Goal: Contribute content: Add original content to the website for others to see

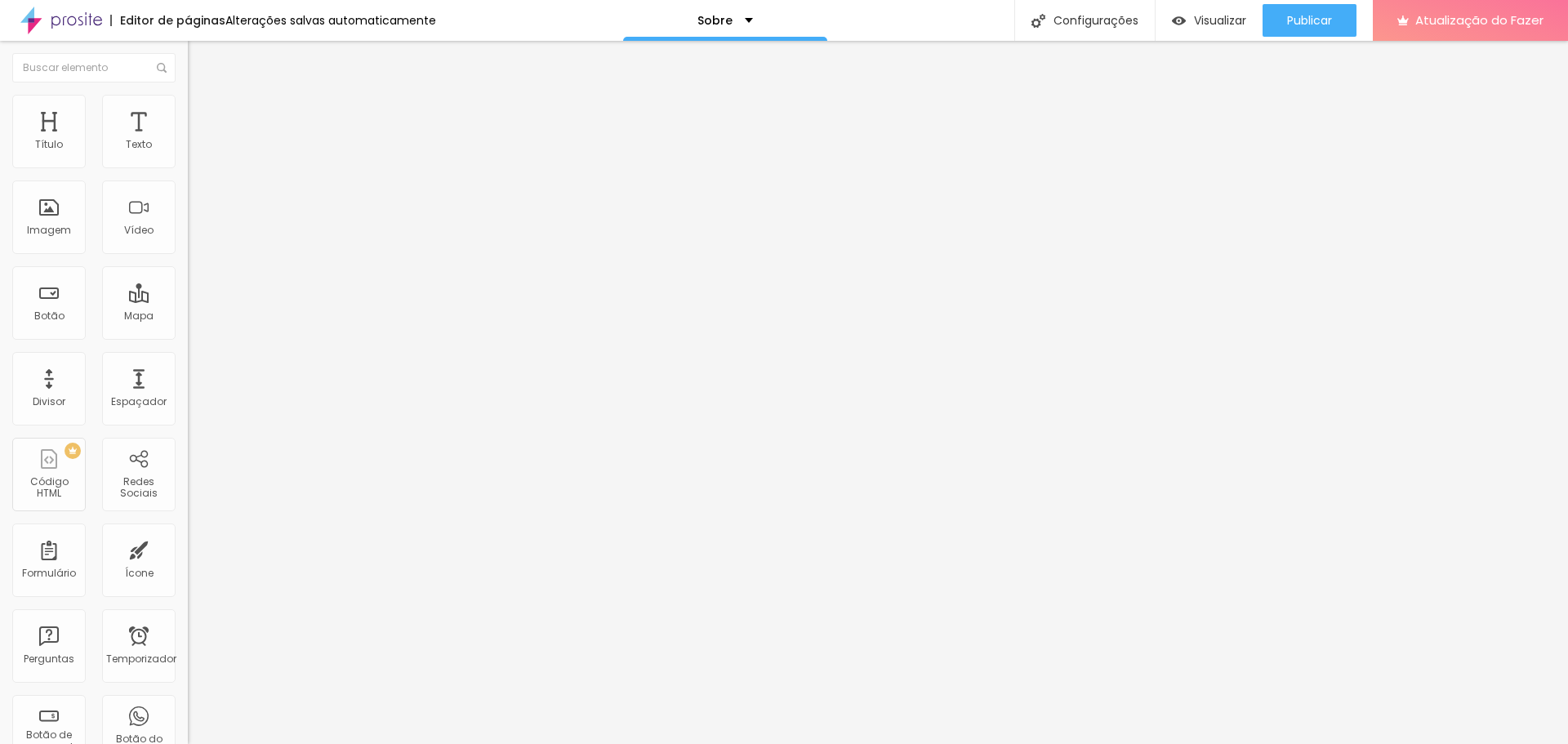
click at [198, 141] on font "Trocar imagem" at bounding box center [237, 134] width 79 height 14
click at [53, 218] on div "Imagem" at bounding box center [49, 217] width 74 height 74
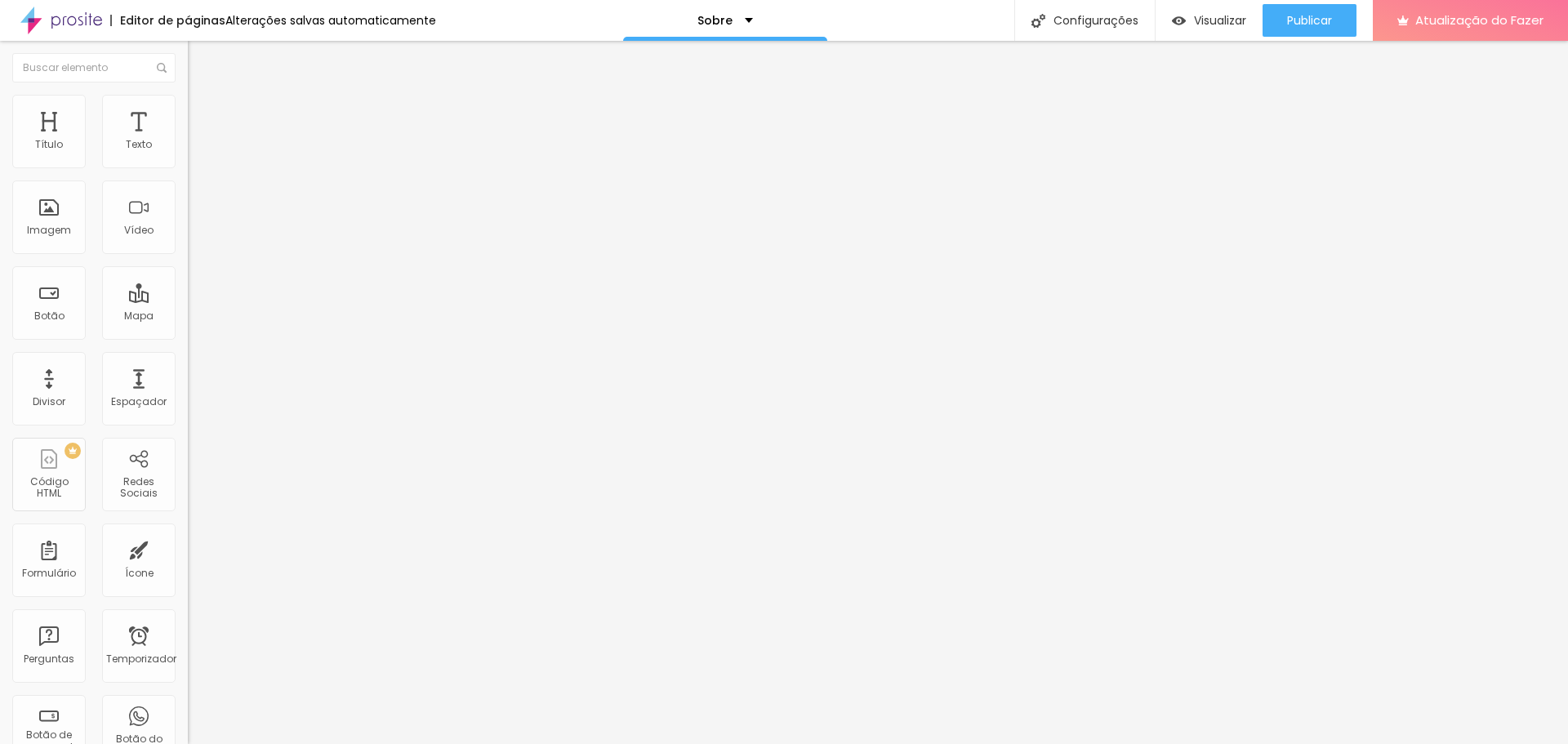
click at [198, 141] on font "Adicionar imagem" at bounding box center [245, 134] width 95 height 14
click at [188, 256] on font "Original" at bounding box center [208, 249] width 39 height 14
click at [188, 266] on span "Cinema" at bounding box center [208, 258] width 41 height 14
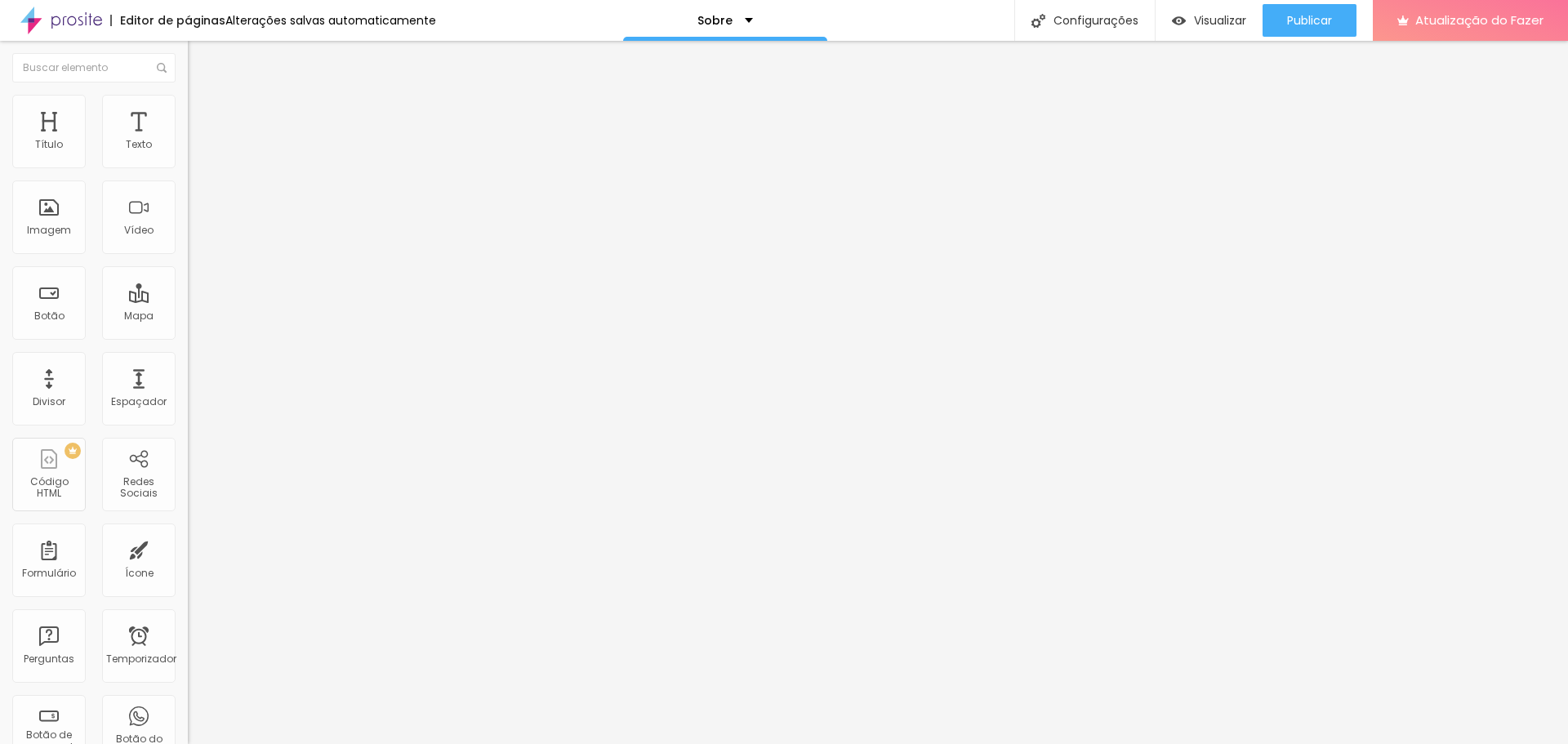
click at [188, 281] on span "Padrão" at bounding box center [206, 274] width 37 height 14
click at [188, 290] on span "Quadrado" at bounding box center [215, 284] width 53 height 14
click at [188, 274] on div "Padrão 4:3" at bounding box center [282, 268] width 188 height 10
click at [188, 103] on li "Avançado" at bounding box center [282, 102] width 188 height 16
click at [188, 109] on ul "Estilo Avançado" at bounding box center [282, 94] width 188 height 33
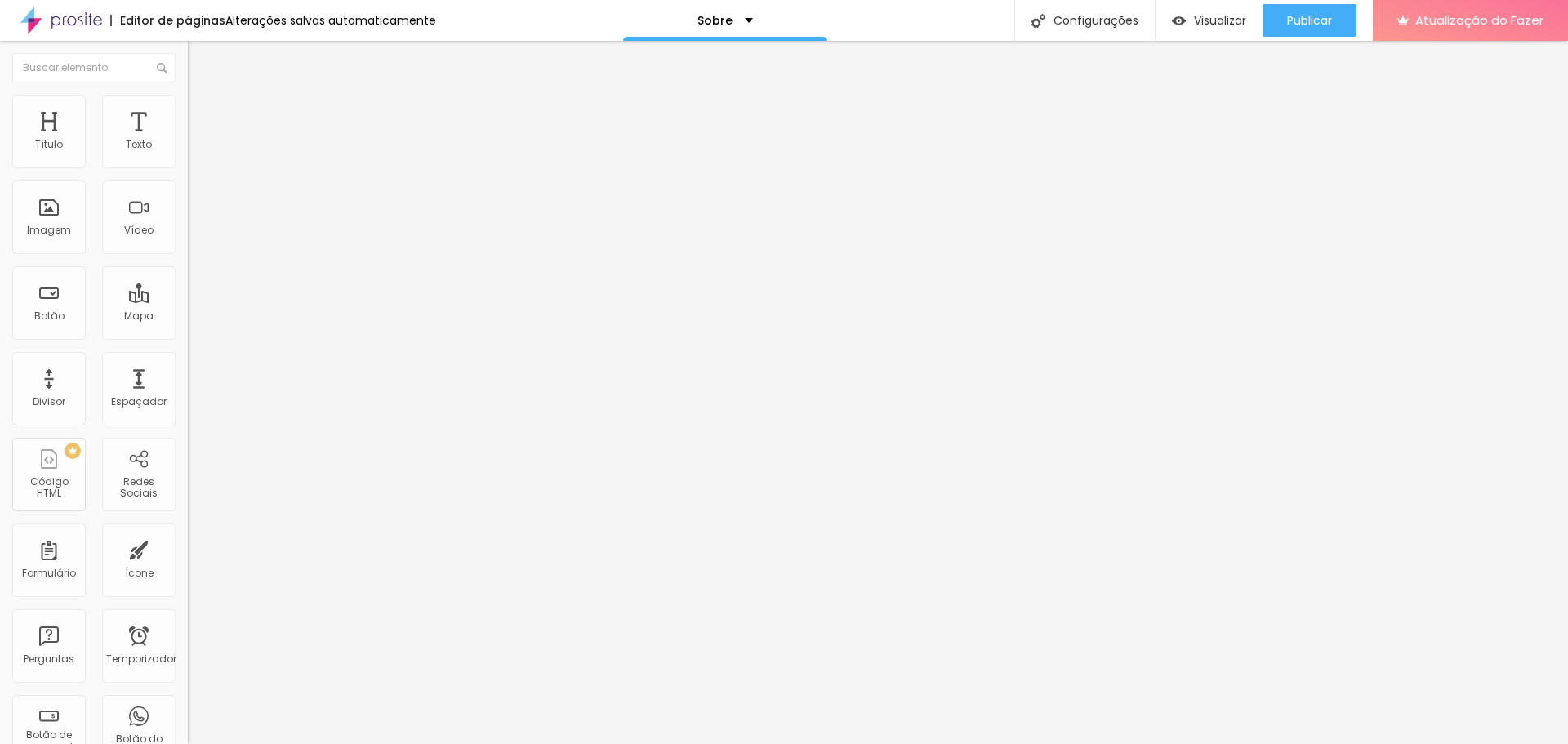
click at [188, 94] on img at bounding box center [195, 86] width 15 height 15
click at [200, 64] on div "Editar nulo" at bounding box center [242, 60] width 85 height 13
click at [127, 136] on div "Texto" at bounding box center [139, 131] width 74 height 74
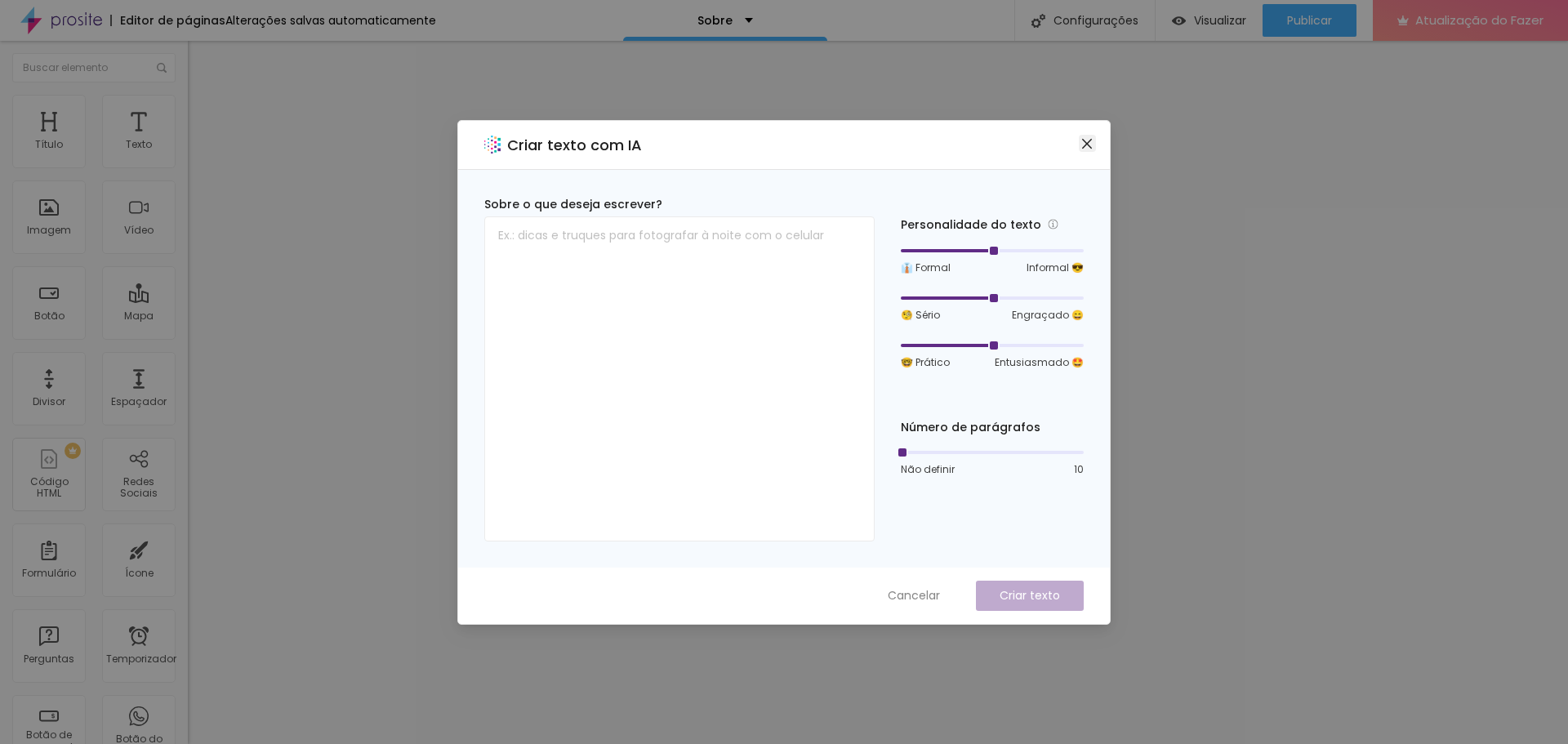
click at [1084, 137] on icon "fechar" at bounding box center [1087, 143] width 13 height 13
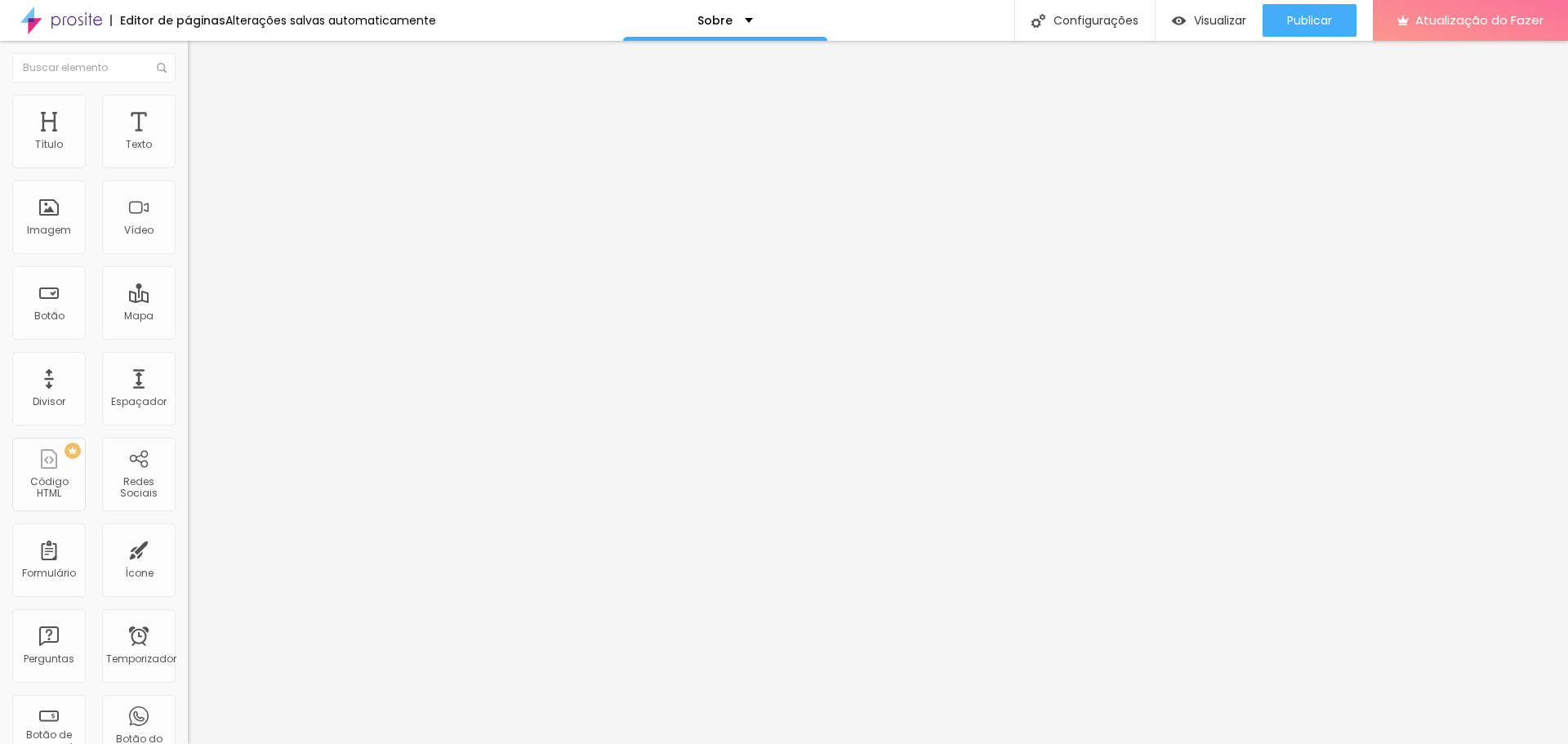
click at [202, 111] on font "Avançado" at bounding box center [229, 106] width 54 height 14
click at [202, 96] on font "Estilo" at bounding box center [215, 90] width 25 height 14
click at [225, 58] on font "Editar nulo" at bounding box center [255, 60] width 60 height 16
click at [202, 113] on font "Avançado" at bounding box center [229, 106] width 54 height 14
click at [188, 94] on li "Estilo" at bounding box center [282, 86] width 188 height 16
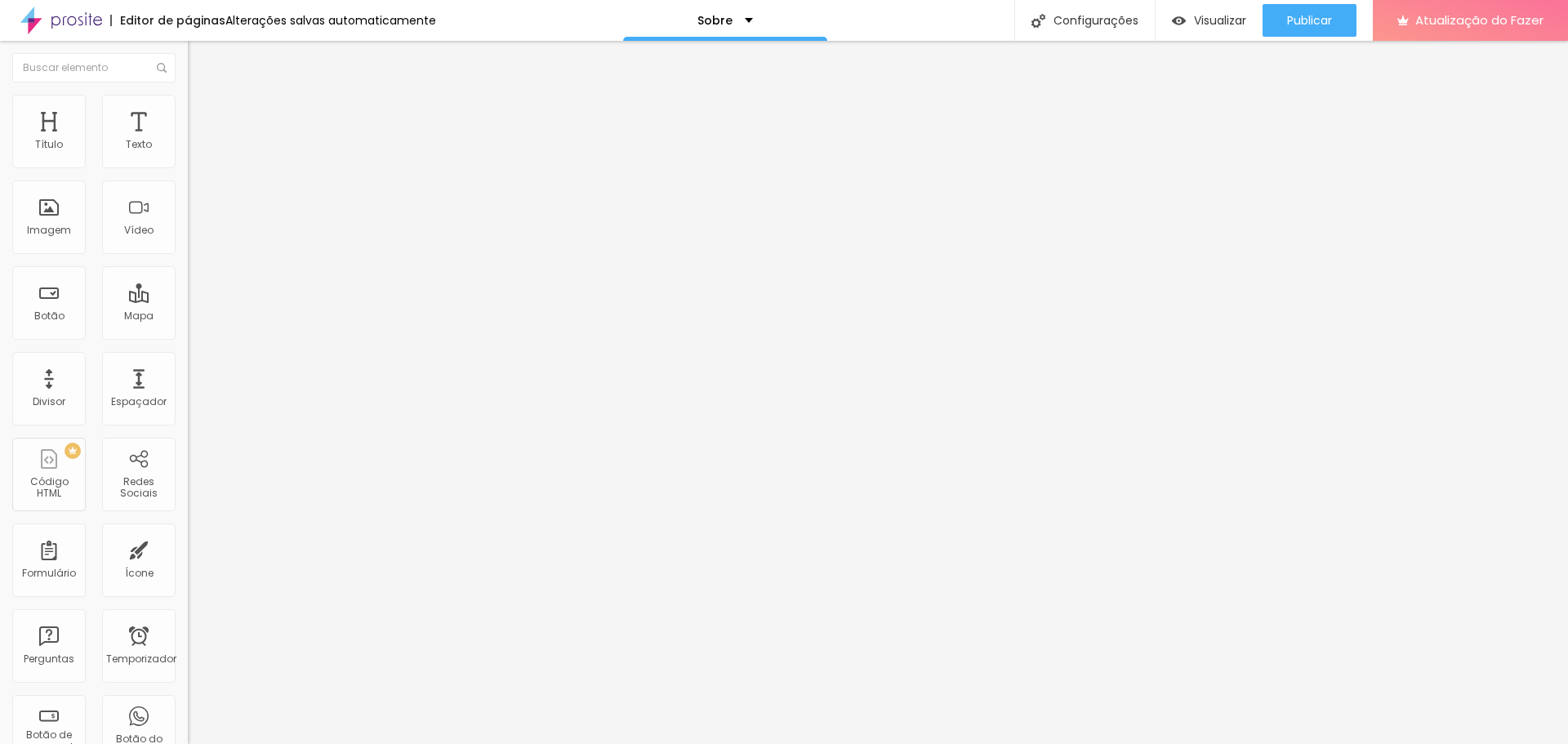
drag, startPoint x: 69, startPoint y: 187, endPoint x: 107, endPoint y: 199, distance: 39.8
click at [188, 532] on div at bounding box center [282, 539] width 188 height 15
type input "0.6"
type input "0.9"
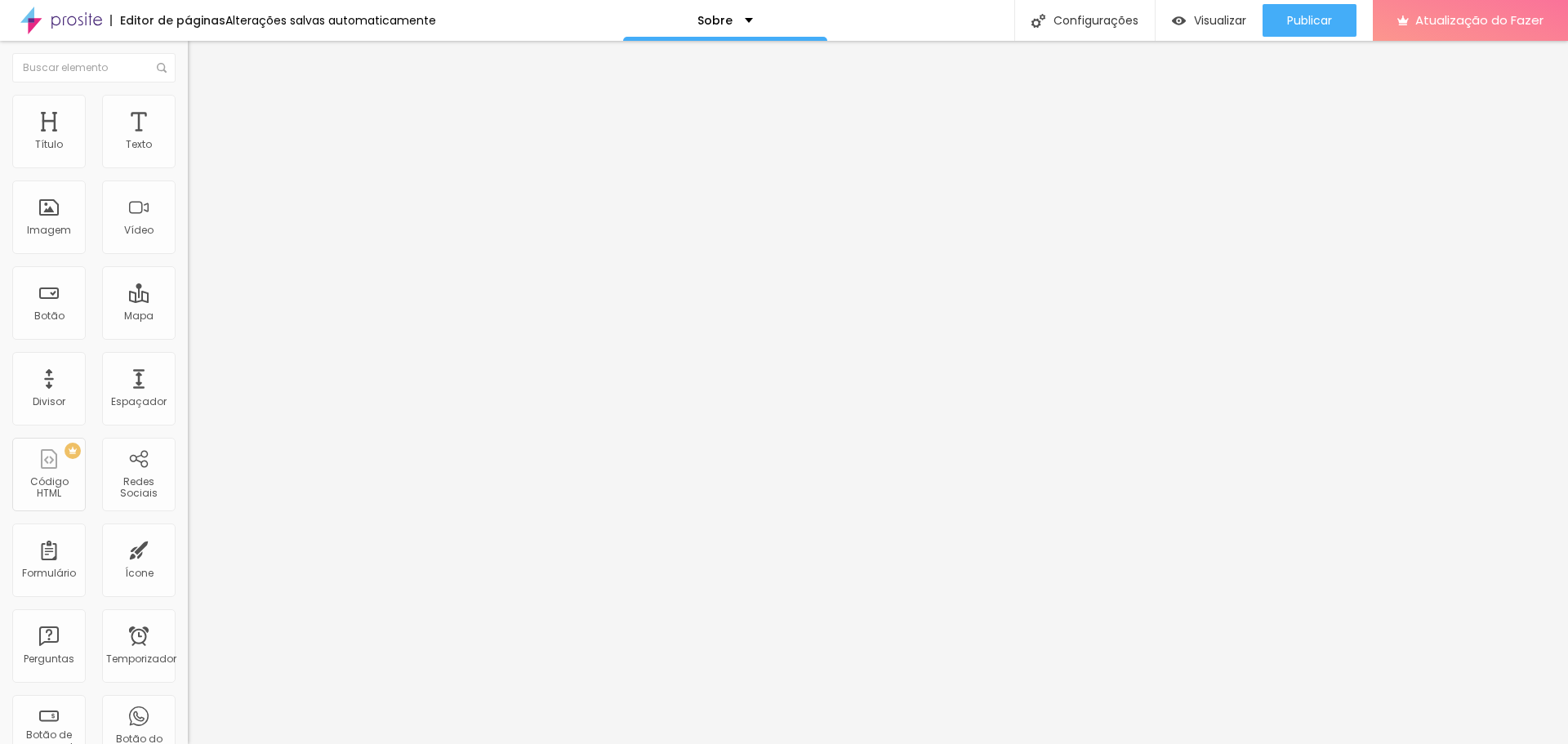
type input "0.9"
type input "1.3"
type input "1.4"
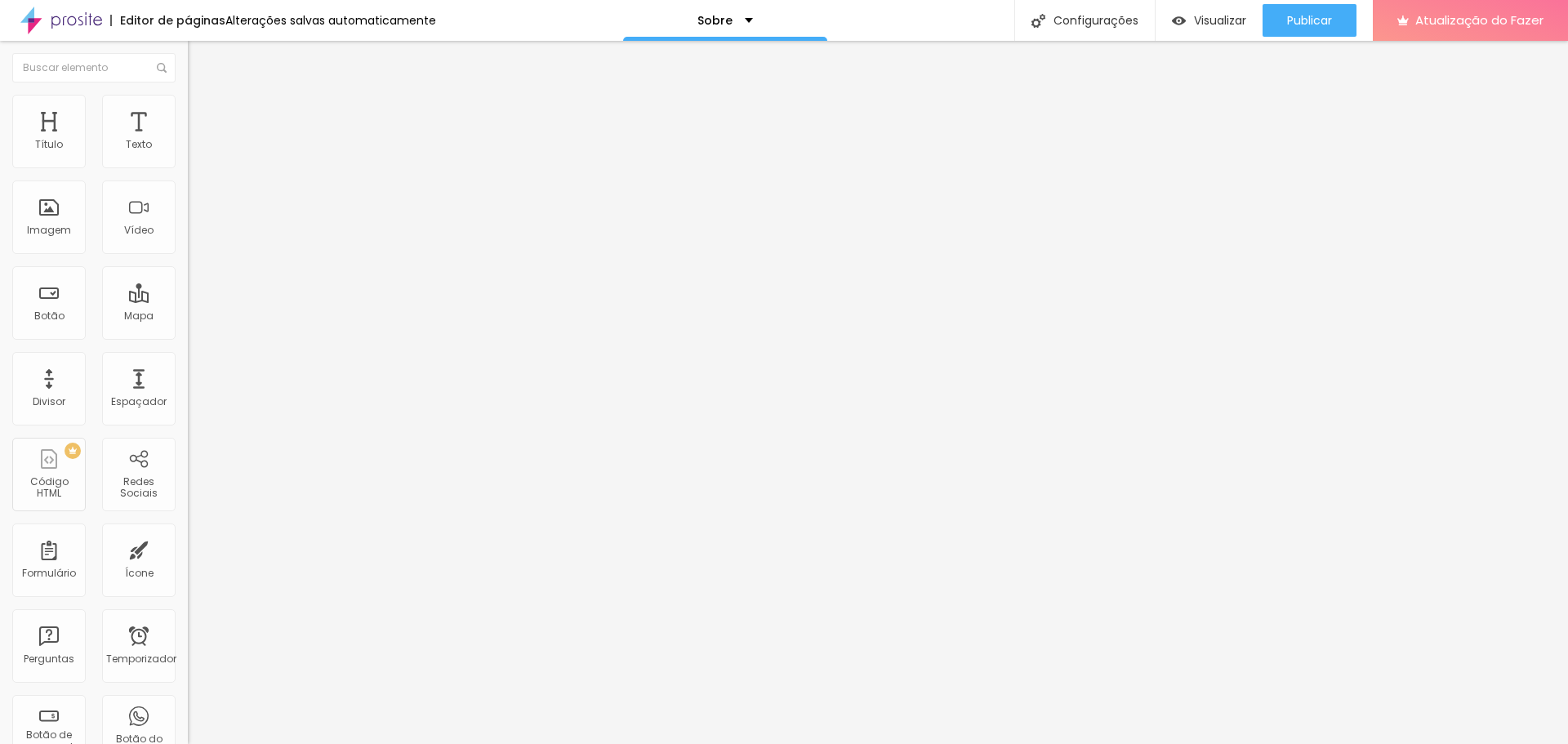
type input "1.5"
type input "1.6"
type input "1.7"
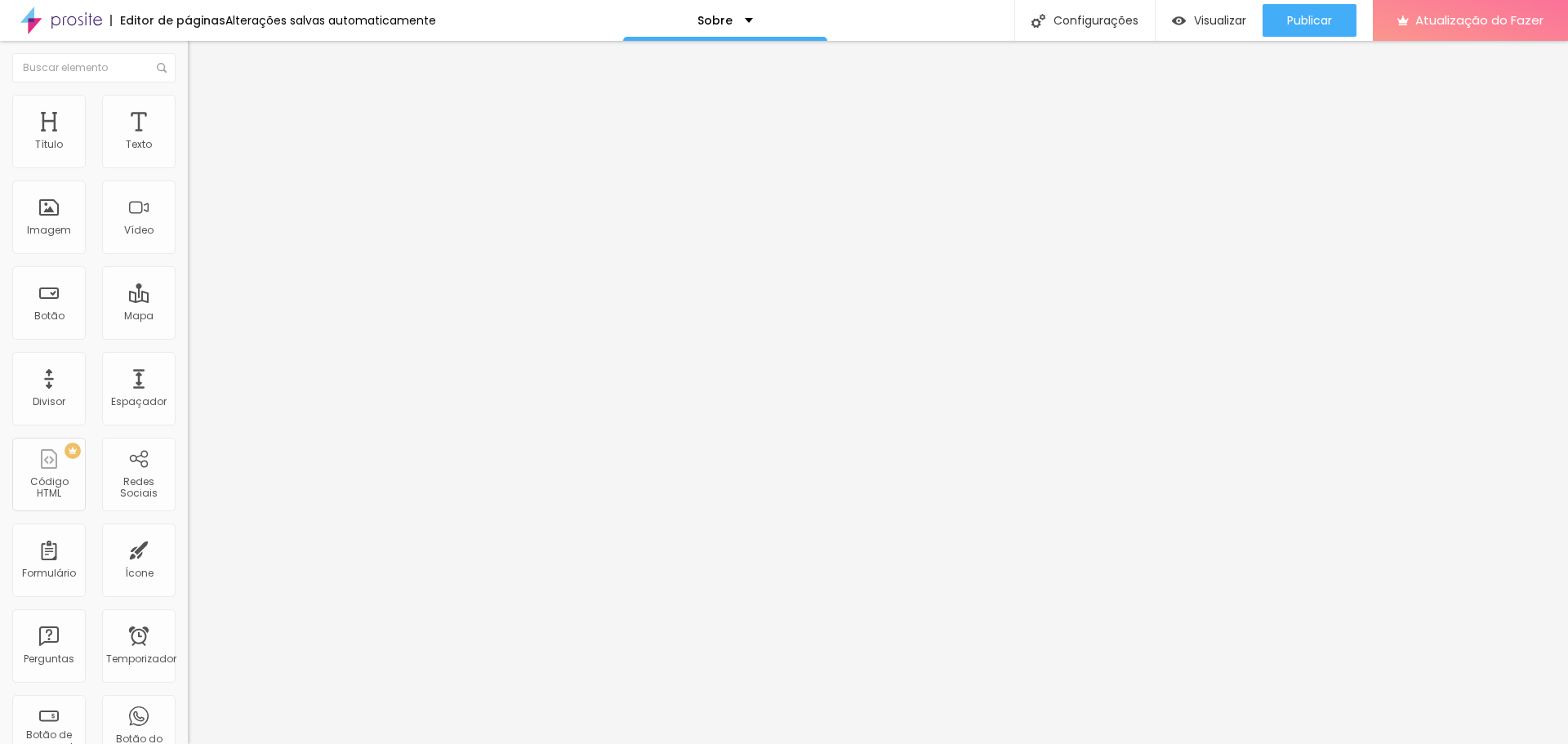
type input "1.7"
type input "1.6"
type input "1.1"
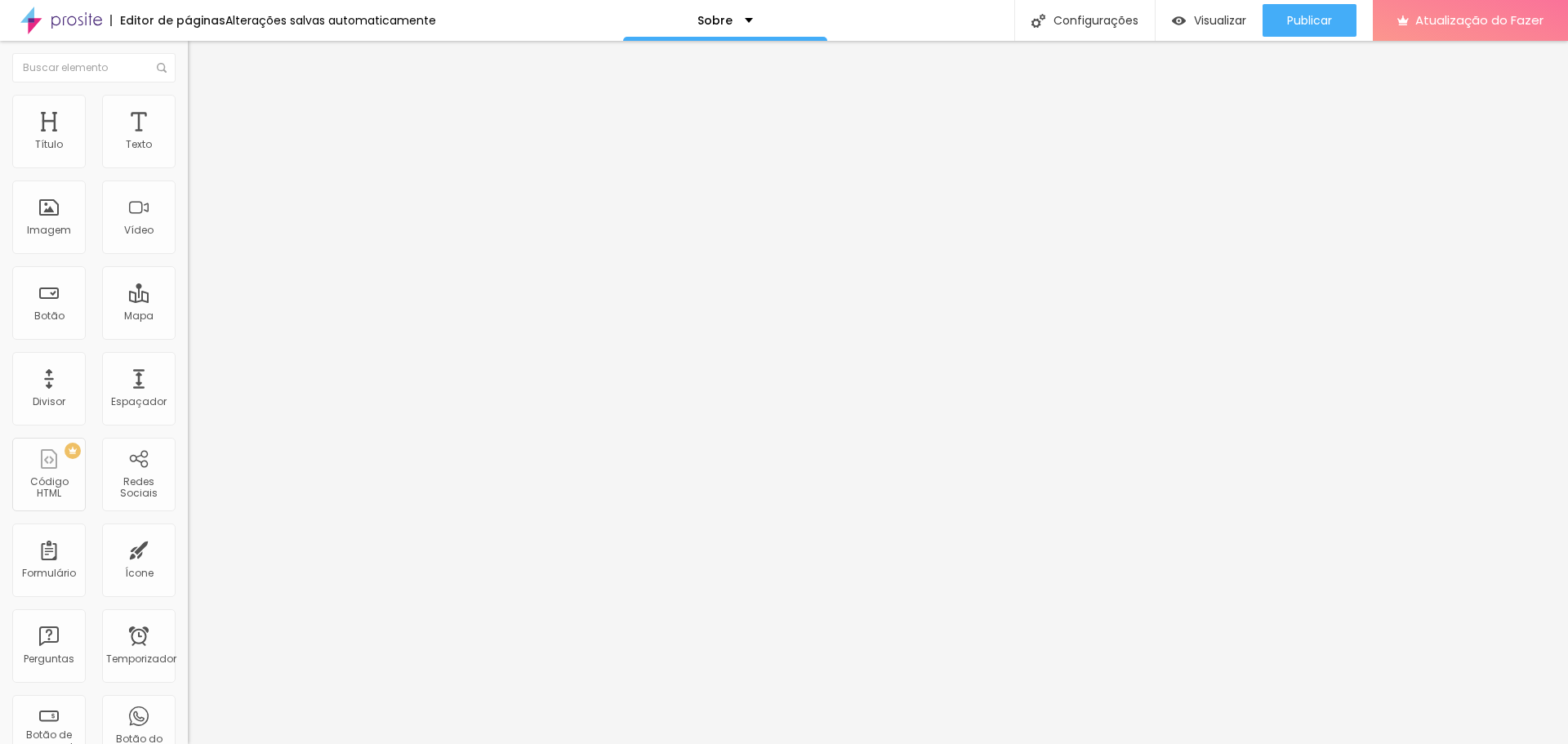
type input "0.9"
type input "0.4"
type input "0"
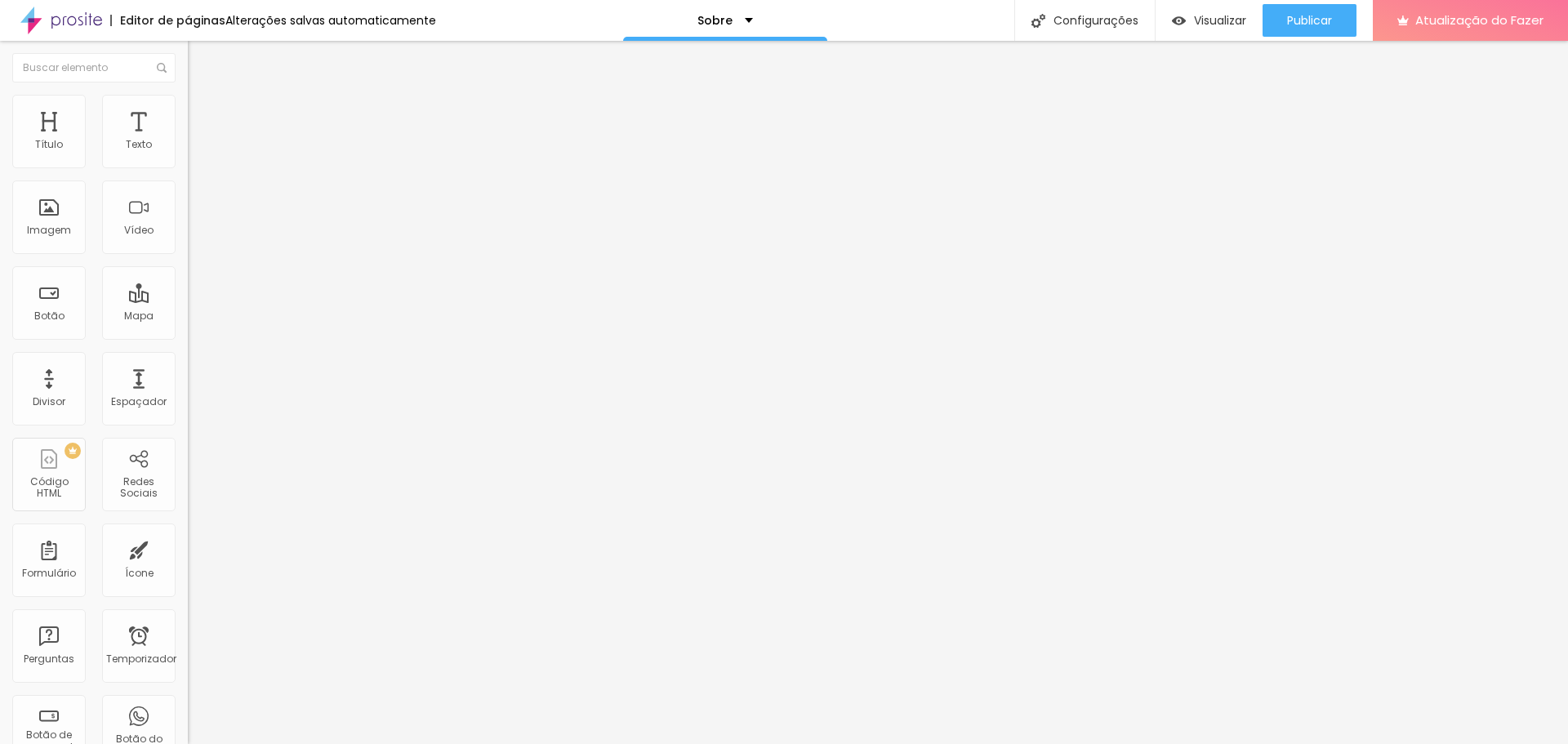
type input "0"
drag, startPoint x: 45, startPoint y: 192, endPoint x: 11, endPoint y: 195, distance: 34.1
click at [188, 532] on input "range" at bounding box center [241, 538] width 105 height 13
click at [188, 299] on div "Editar nulo Estilo Avançado 18 Tamanho do texto 0 Espaço entre letras 1.4 Altur…" at bounding box center [282, 392] width 188 height 703
click at [1201, 24] on font "Visualizar" at bounding box center [1220, 20] width 53 height 16
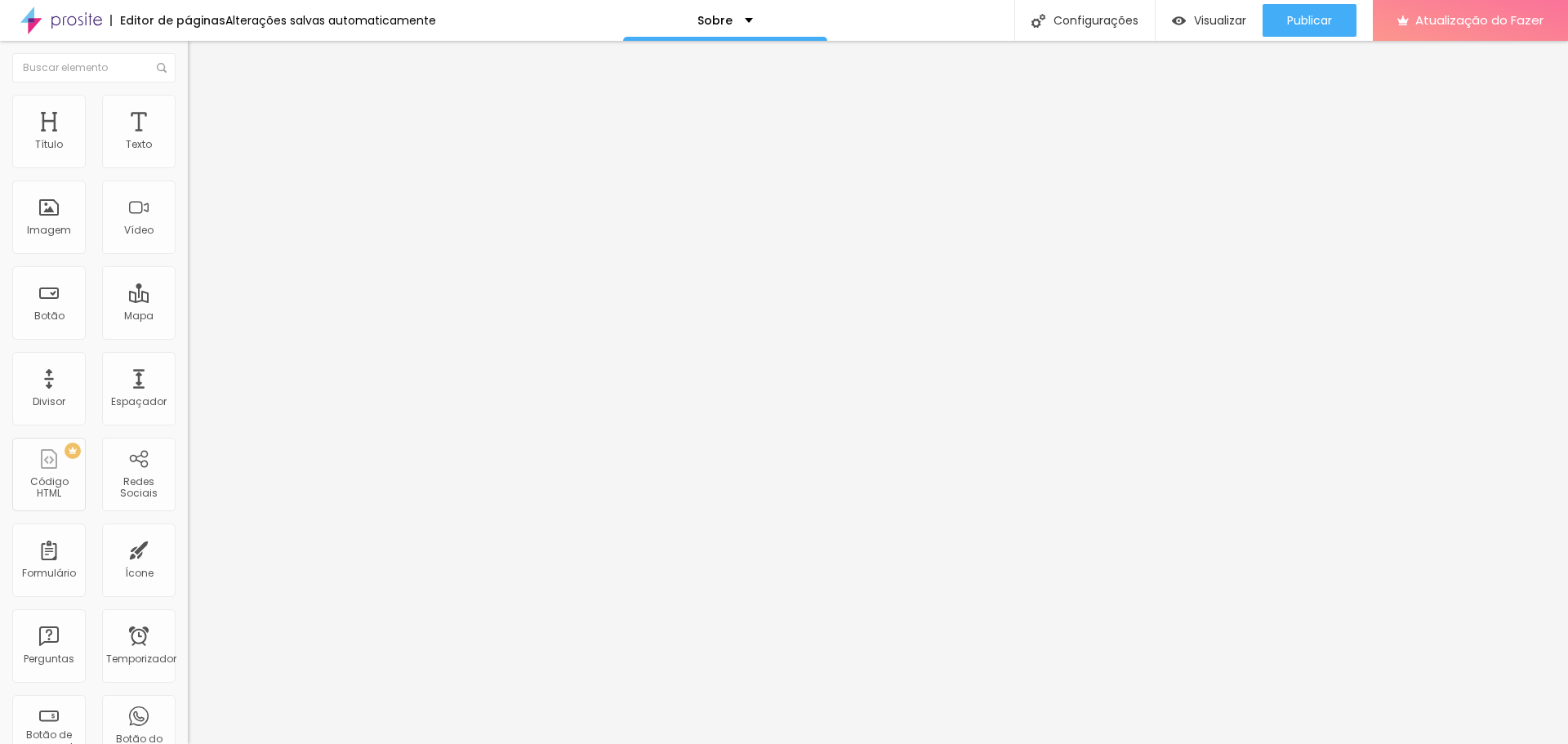
click at [188, 256] on span "Padrão 4:3" at bounding box center [215, 249] width 54 height 14
click at [188, 280] on div "Padrão 4:3" at bounding box center [282, 271] width 188 height 15
click at [188, 290] on span "Quadrado" at bounding box center [215, 284] width 53 height 14
click at [188, 266] on span "Cinema" at bounding box center [208, 258] width 41 height 14
click at [188, 139] on div "Trocar imagem" at bounding box center [282, 133] width 188 height 12
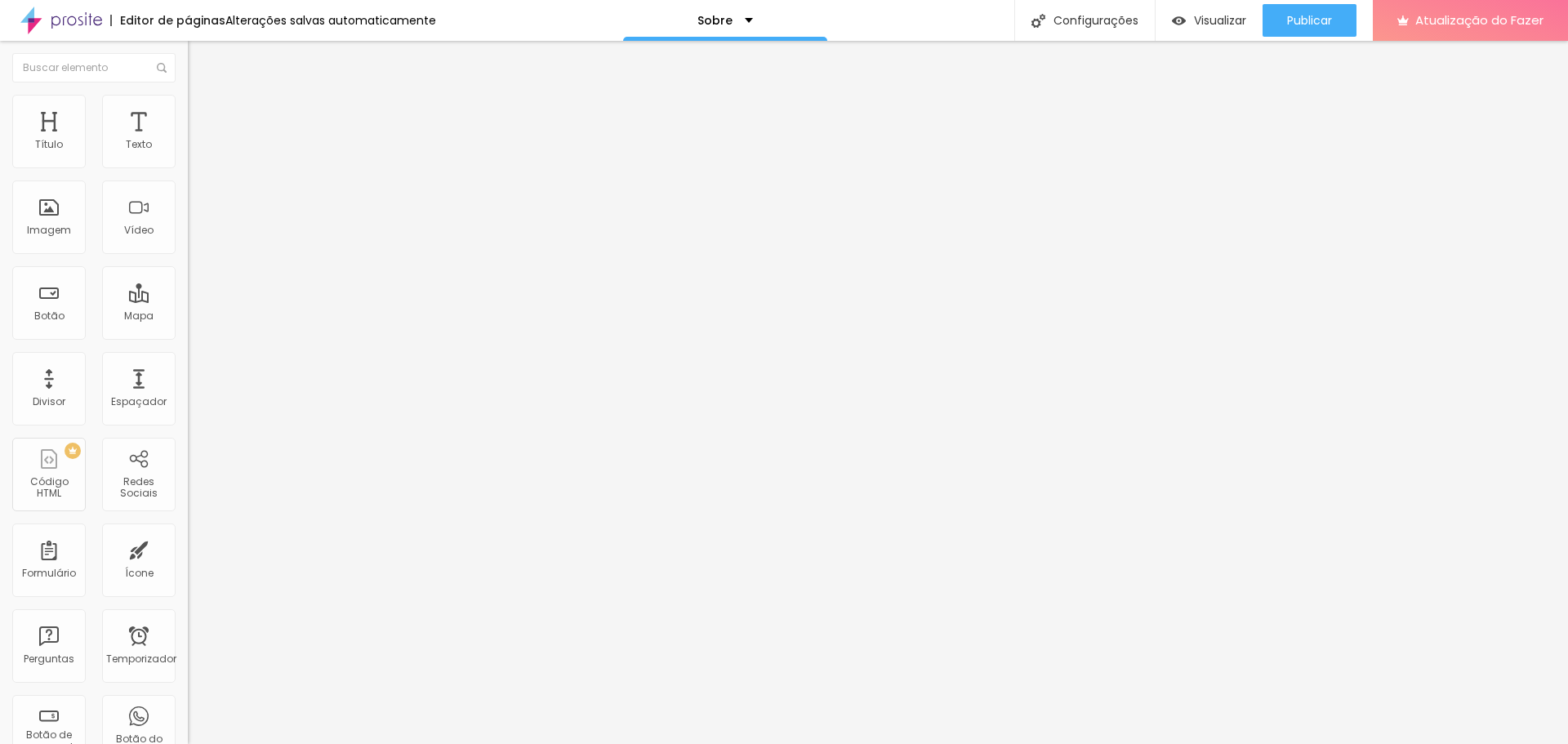
click at [188, 139] on div "Trocar imagem" at bounding box center [282, 133] width 188 height 12
click at [188, 281] on font "Padrão" at bounding box center [206, 274] width 37 height 14
click at [1300, 31] on div "Publicar" at bounding box center [1310, 20] width 45 height 33
click at [1330, 24] on font "Publicar" at bounding box center [1310, 20] width 45 height 16
click at [1298, 24] on font "Publicar" at bounding box center [1310, 20] width 45 height 16
